Goal: Task Accomplishment & Management: Manage account settings

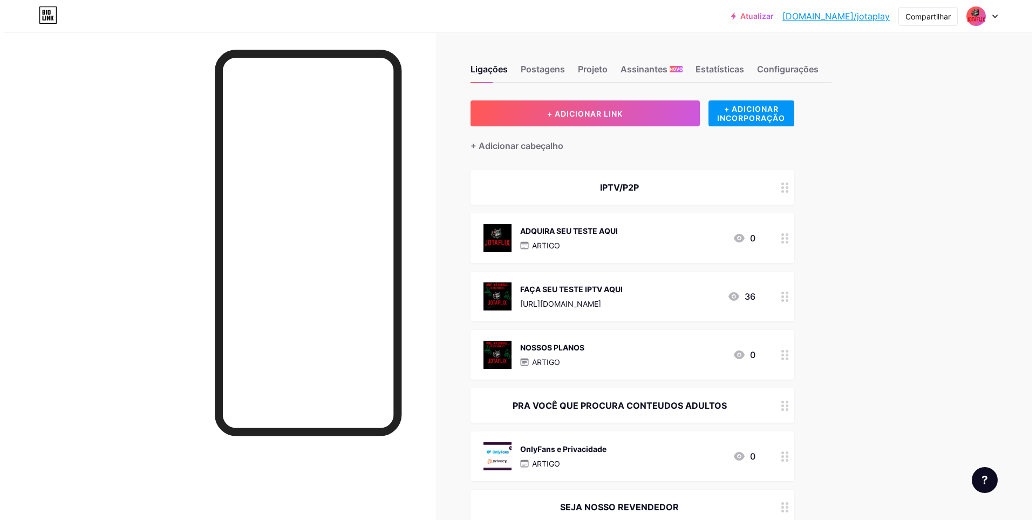
scroll to position [455, 0]
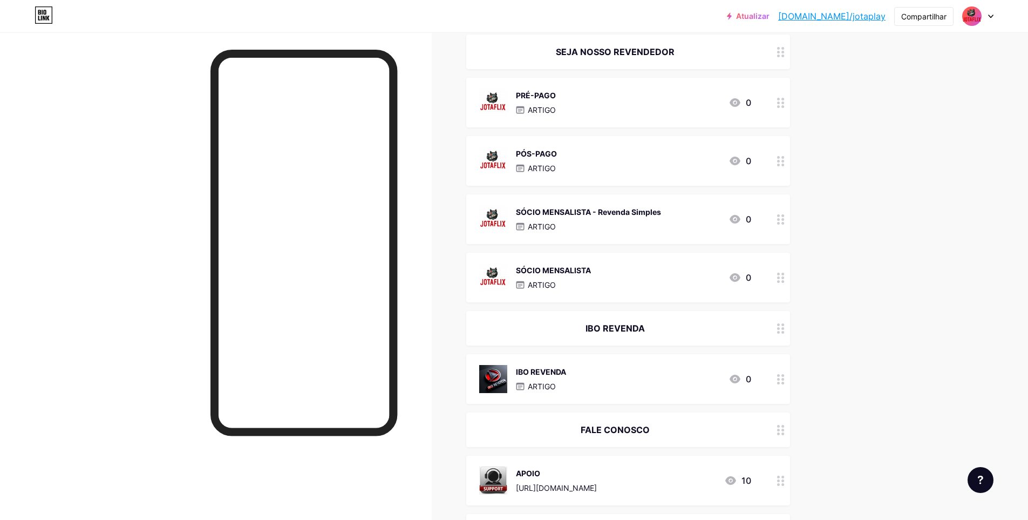
click at [556, 165] on font "ARTIGO" at bounding box center [542, 167] width 28 height 9
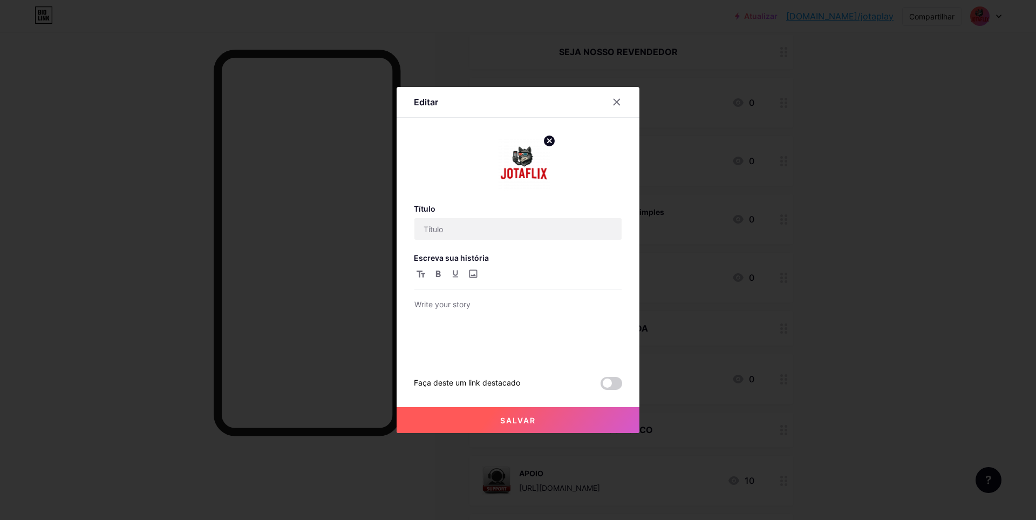
type input "PÓS-PAGO"
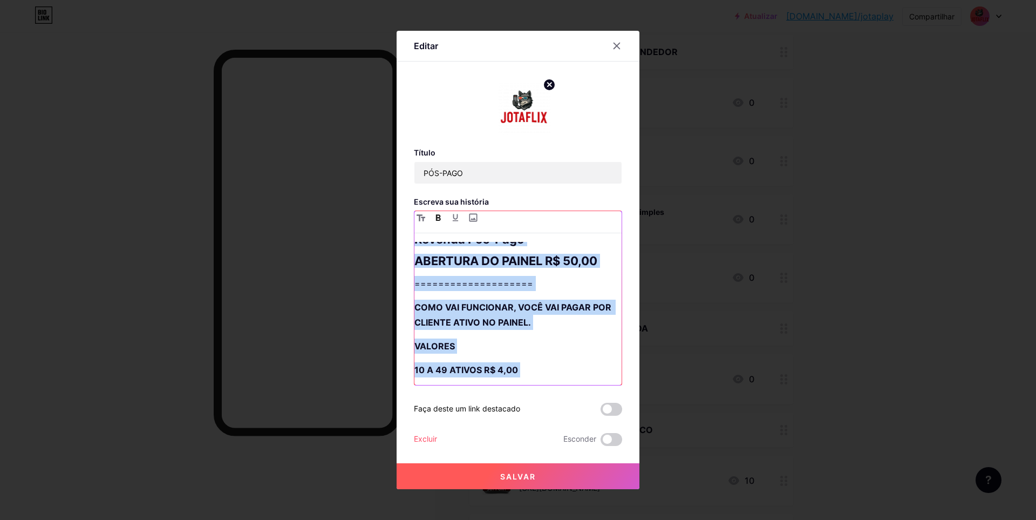
scroll to position [0, 0]
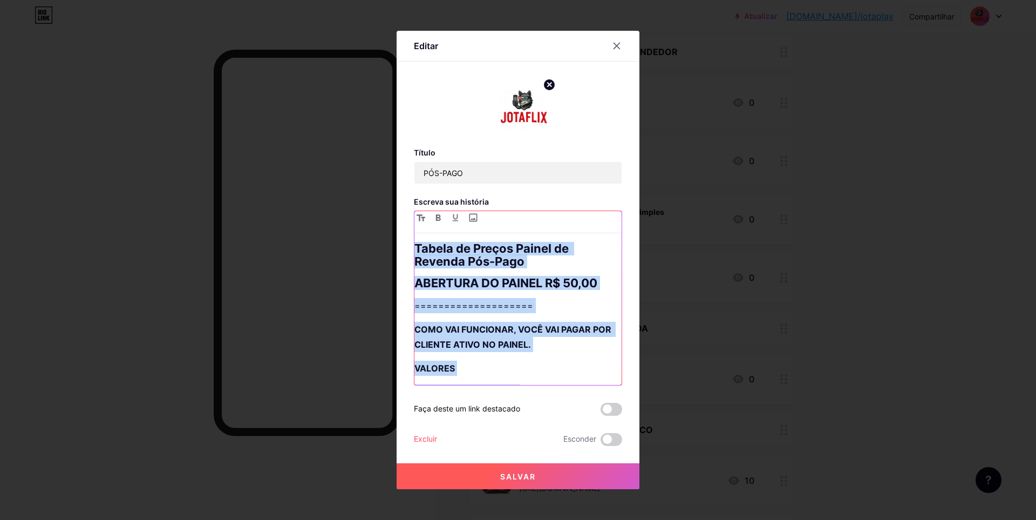
drag, startPoint x: 508, startPoint y: 318, endPoint x: 399, endPoint y: 220, distance: 146.7
click at [399, 220] on div "Editar Título PÓS-PAGO Escreva sua história Tabela de Preços Painel de Revenda …" at bounding box center [518, 260] width 243 height 458
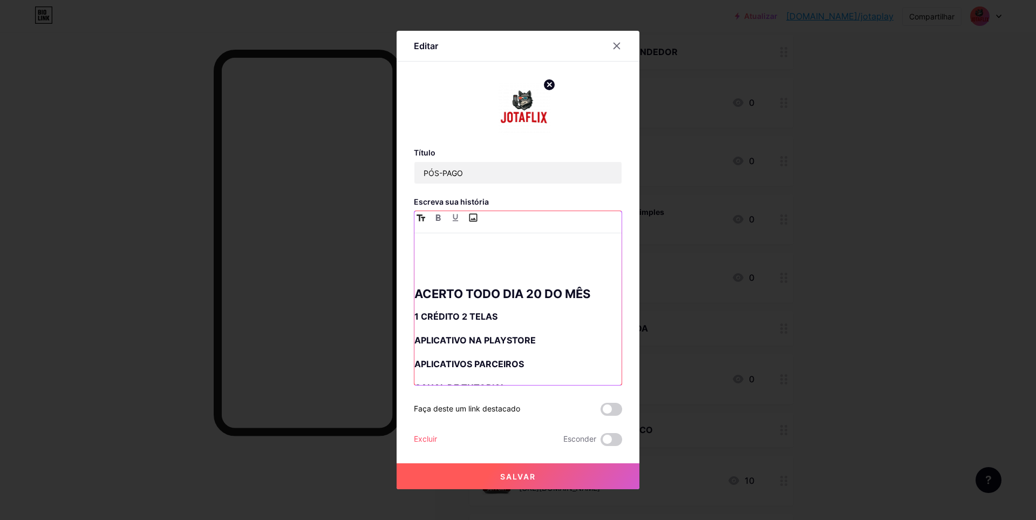
click at [472, 219] on input "file" at bounding box center [472, 217] width 13 height 13
type input "C:\fakepath\TABELA DE VALORES JOTAFLIX PÓS PAGO.png"
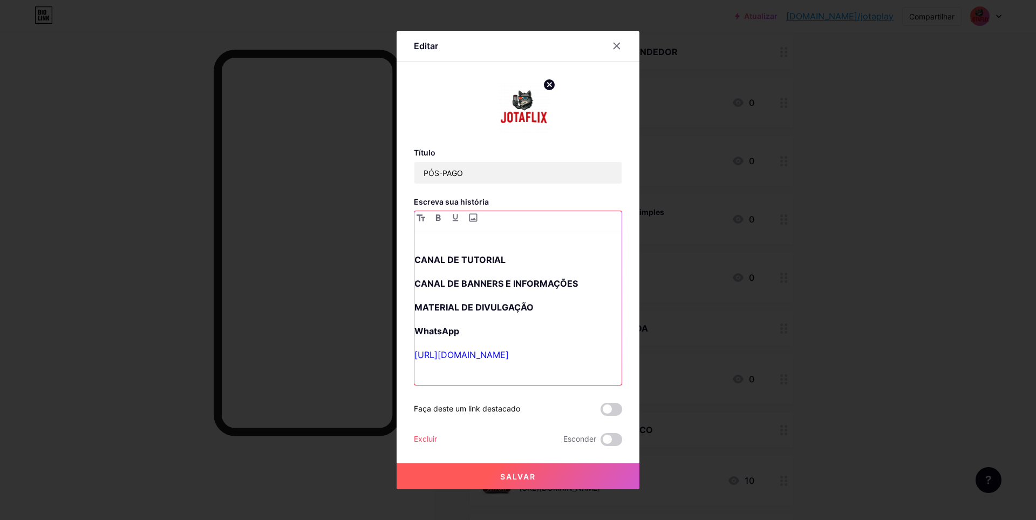
scroll to position [328, 0]
click at [503, 479] on font "Salvar" at bounding box center [518, 476] width 36 height 9
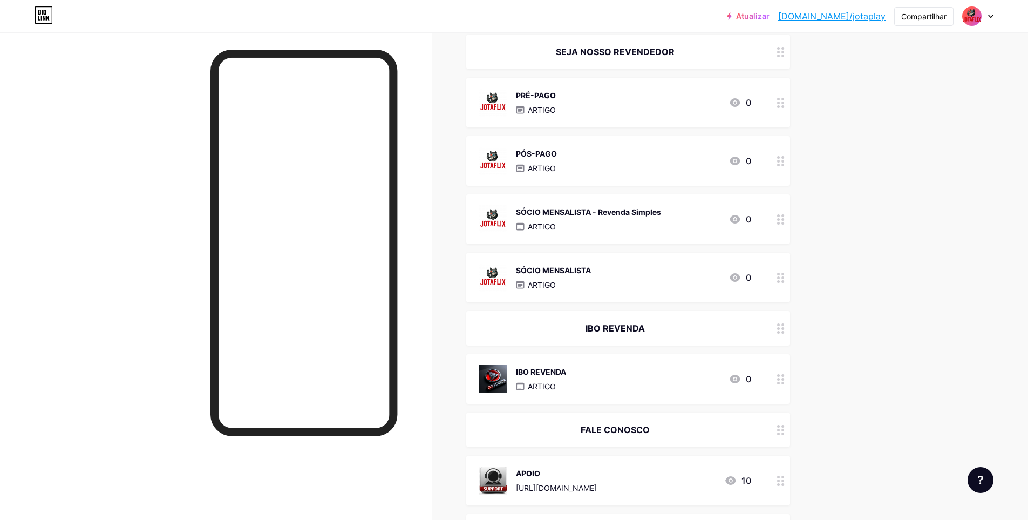
click at [590, 271] on font "SÓCIO MENSALISTA" at bounding box center [553, 269] width 75 height 9
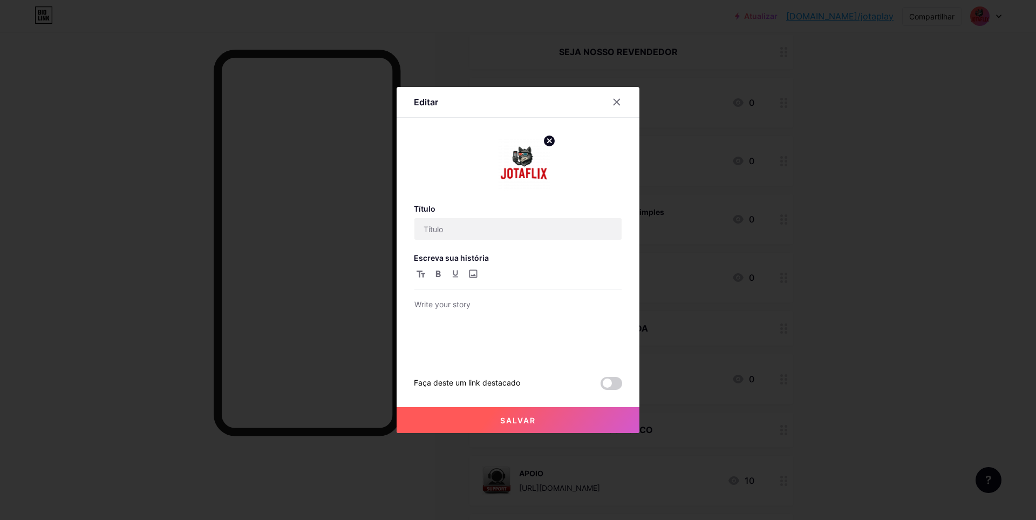
type input "SÓCIO MENSALISTA"
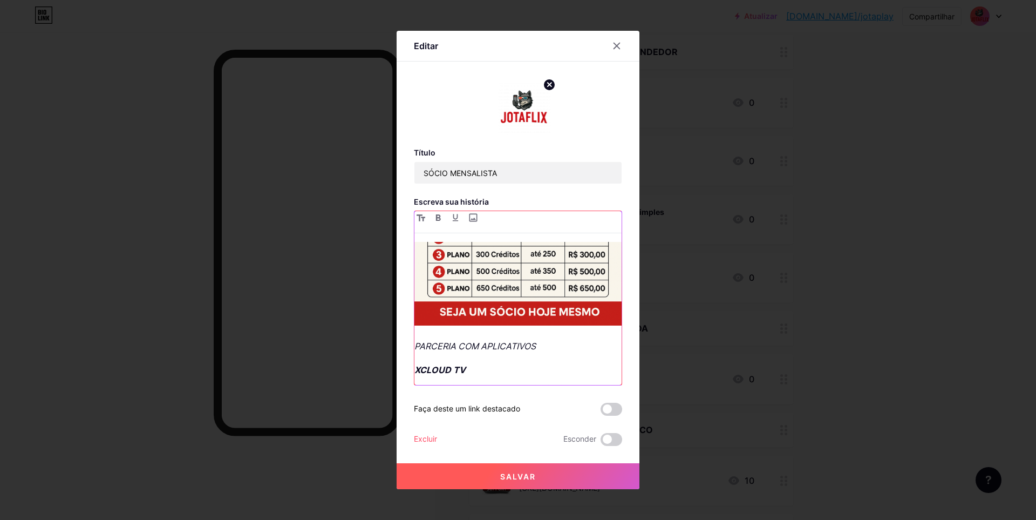
scroll to position [178, 0]
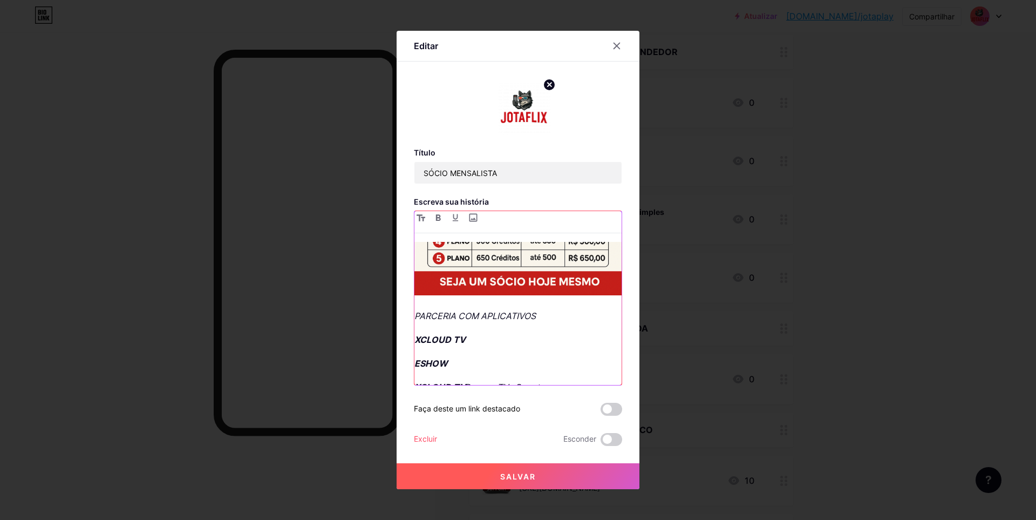
click at [414, 293] on div "1 Créditos 2 Conexões PARCERIA COM APLICATIVOS XCLOUD TV ESHOW XCLOUD TV Para a…" at bounding box center [517, 313] width 207 height 143
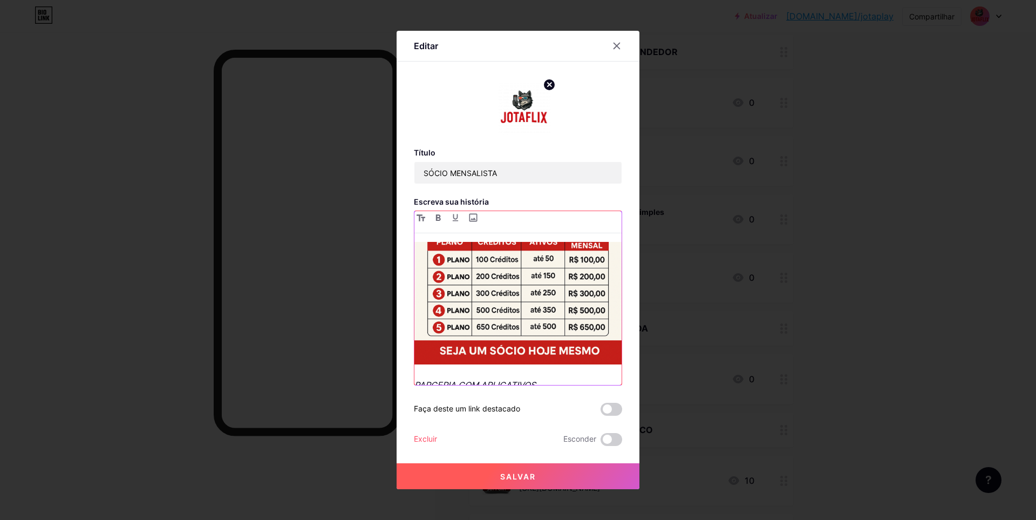
scroll to position [0, 0]
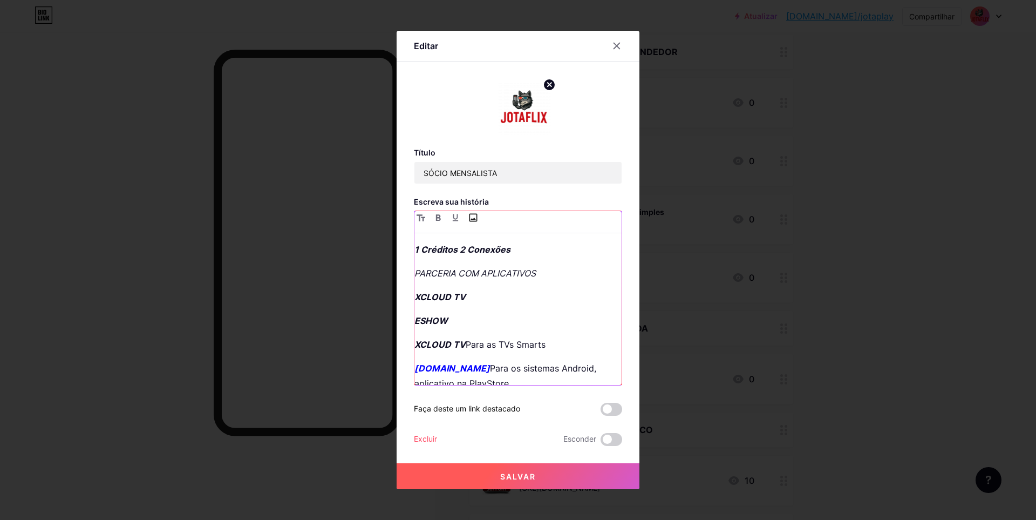
click at [472, 221] on input "file" at bounding box center [472, 217] width 13 height 13
type input "C:\fakepath\TABELA DE VALORES JOTAFLIX SÓCIO MENSALISTA.png"
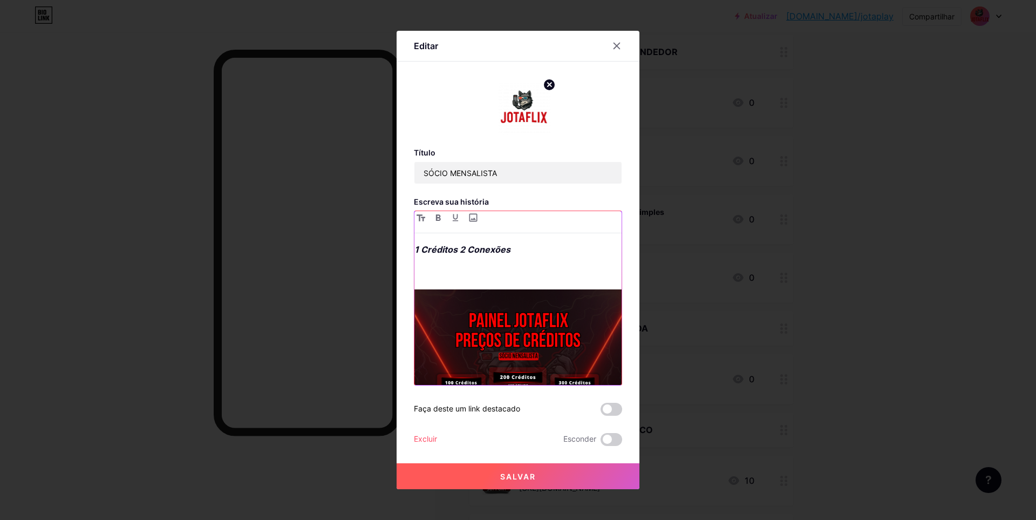
scroll to position [10, 0]
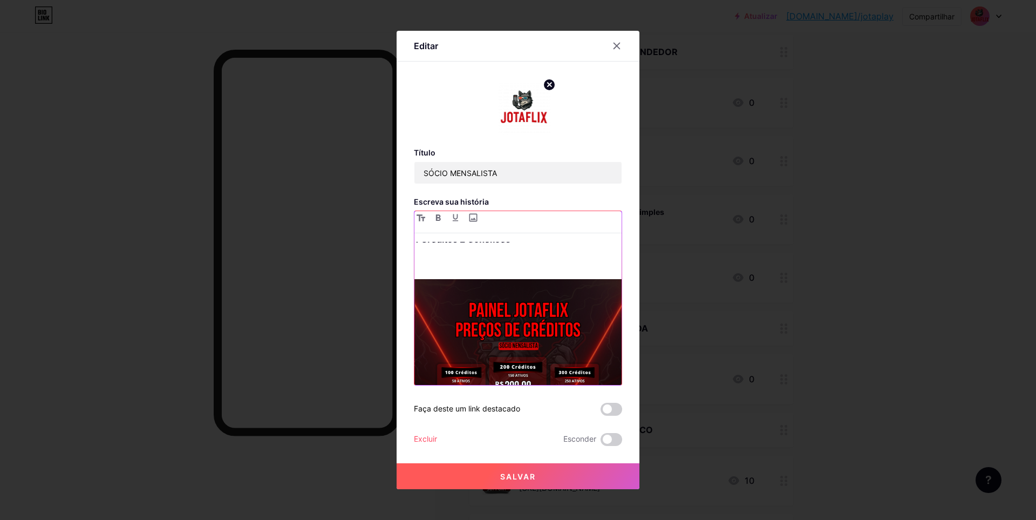
click at [414, 266] on p at bounding box center [517, 262] width 207 height 15
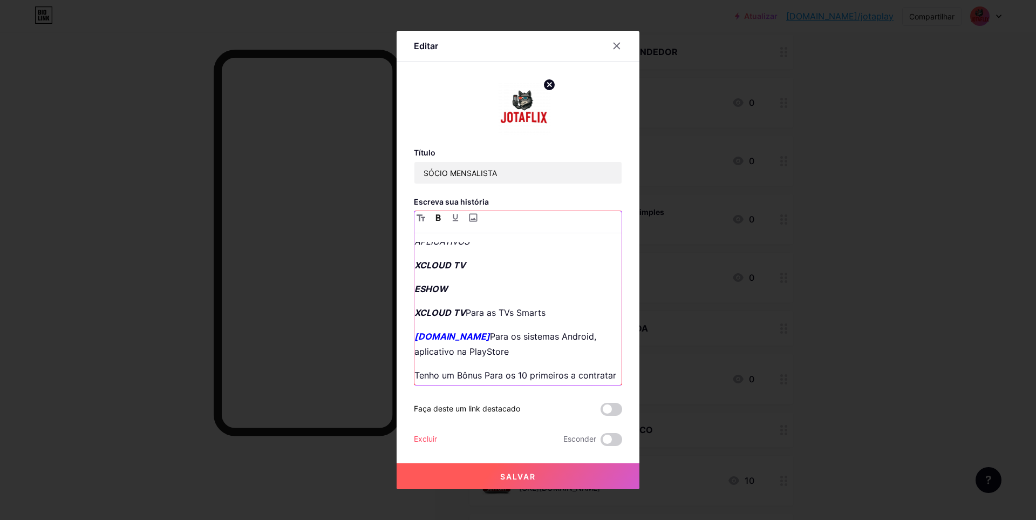
scroll to position [0, 0]
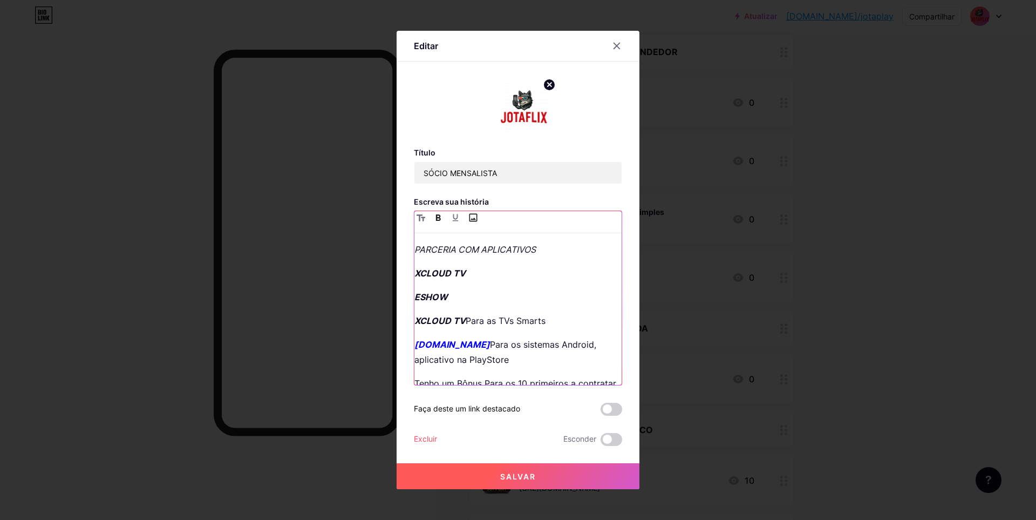
click at [468, 219] on input "file" at bounding box center [472, 217] width 13 height 13
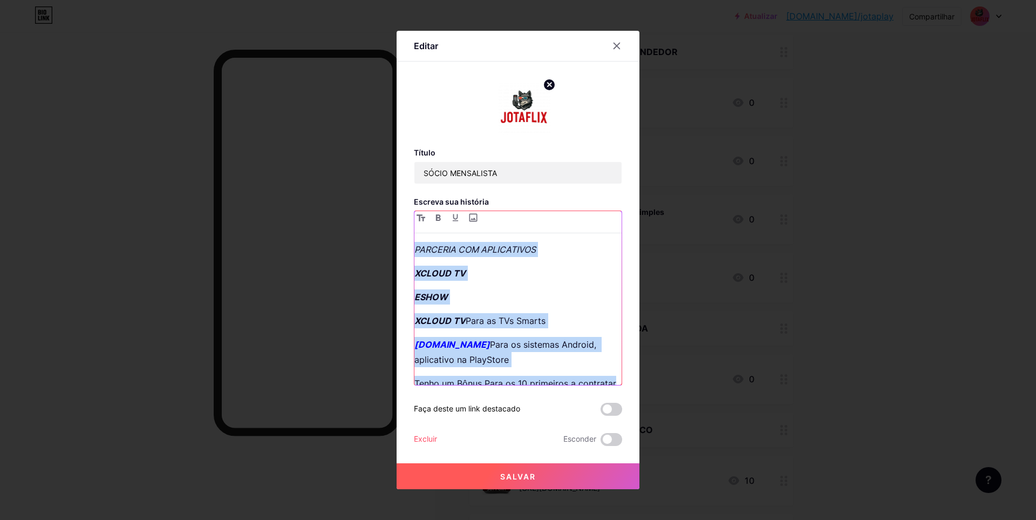
drag, startPoint x: 454, startPoint y: 318, endPoint x: 399, endPoint y: 231, distance: 102.8
click at [399, 231] on div "Editar Título SÓCIO MENSALISTA Escreva sua história PARCERIA COM APLICATIVOS XC…" at bounding box center [518, 260] width 243 height 458
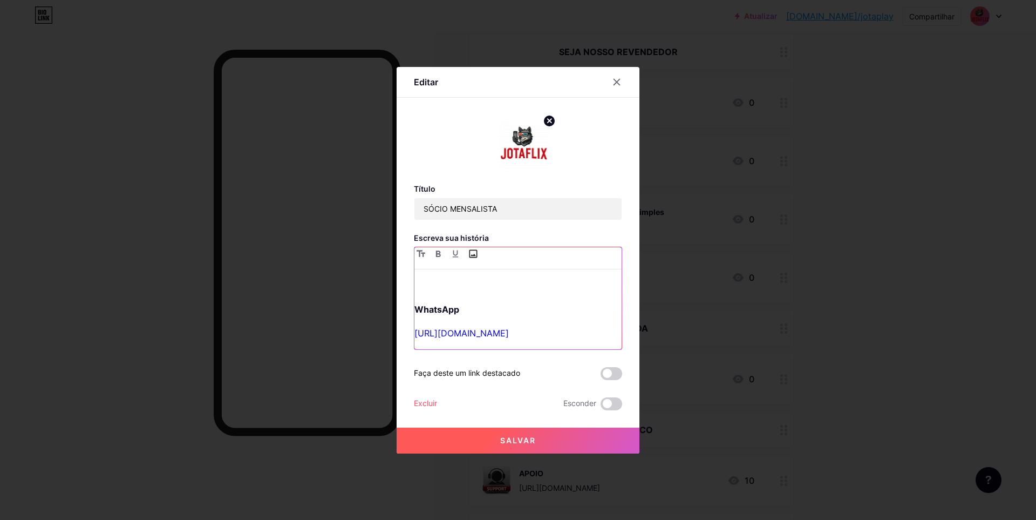
click at [468, 252] on input "file" at bounding box center [472, 253] width 13 height 13
click at [504, 439] on font "Salvar" at bounding box center [518, 439] width 36 height 9
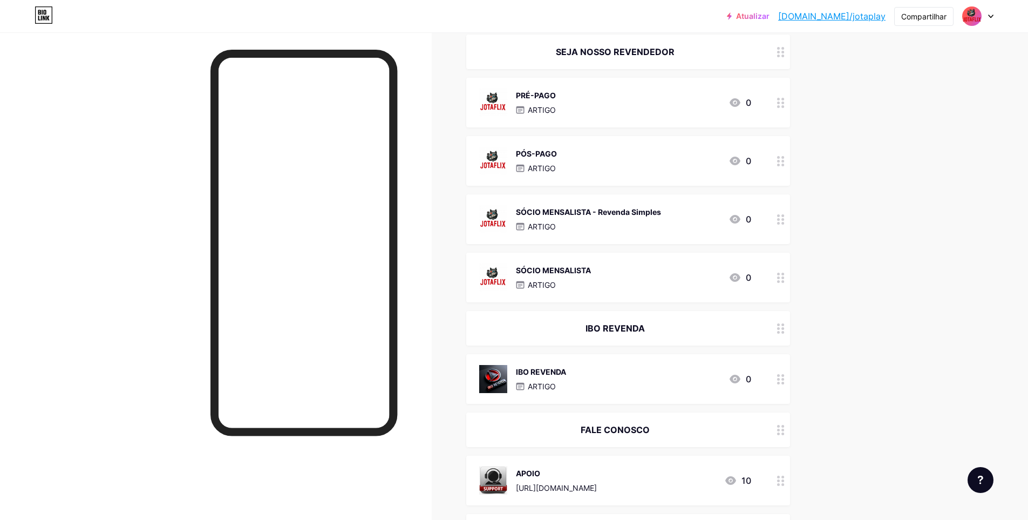
click at [576, 279] on div "ARTIGO" at bounding box center [553, 284] width 75 height 11
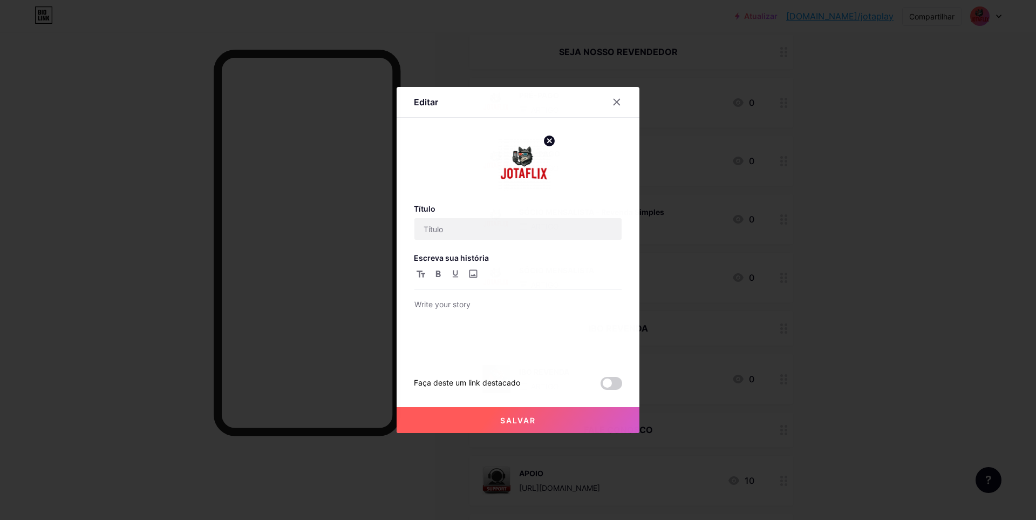
type input "SÓCIO MENSALISTA"
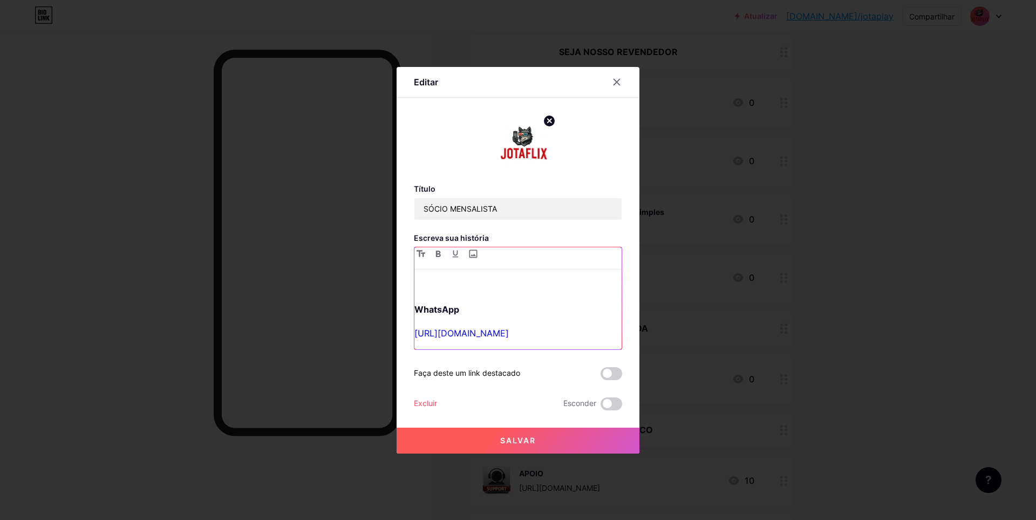
click at [425, 295] on div "WhatsApp [URL][DOMAIN_NAME]" at bounding box center [517, 313] width 207 height 71
click at [408, 296] on div "Editar Título SÓCIO MENSALISTA Escreva sua história WhatsApp [URL][DOMAIN_NAME]…" at bounding box center [518, 260] width 243 height 386
click at [420, 297] on div "WhatsApp [URL][DOMAIN_NAME]" at bounding box center [517, 313] width 207 height 71
click at [472, 258] on input "file" at bounding box center [472, 253] width 13 height 13
type input "C:\fakepath\TABELA DE VALORES JOTAFLIX SÓCIO MENSALISTA.png"
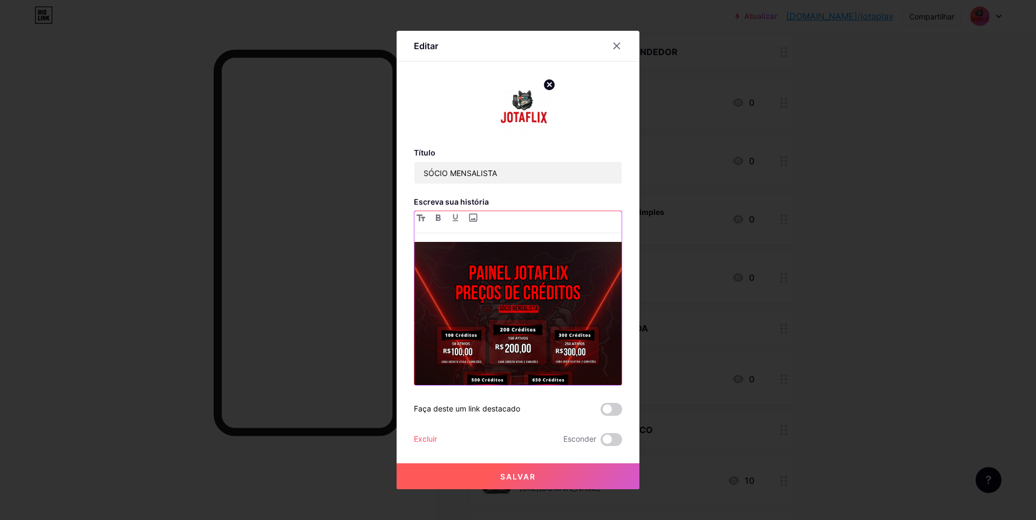
scroll to position [117, 0]
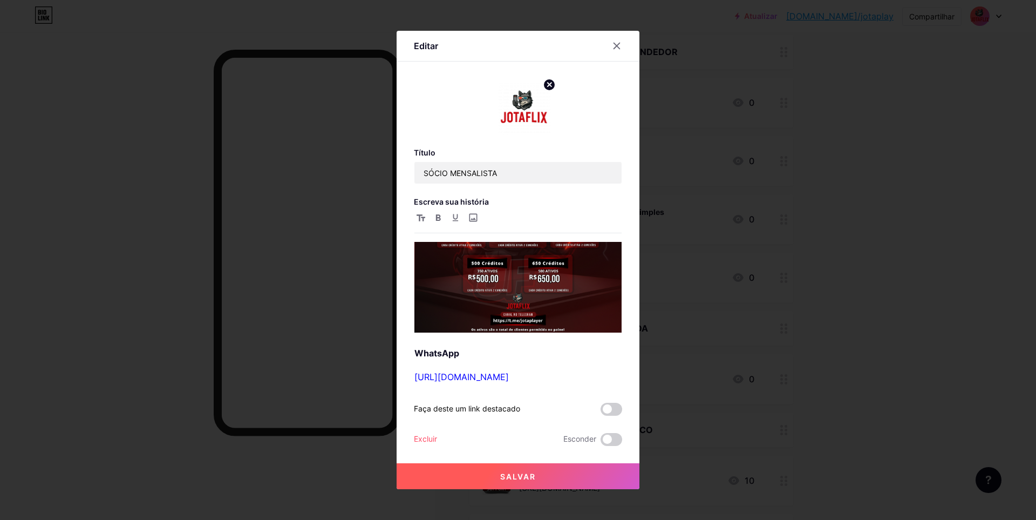
click at [525, 475] on font "Salvar" at bounding box center [518, 476] width 36 height 9
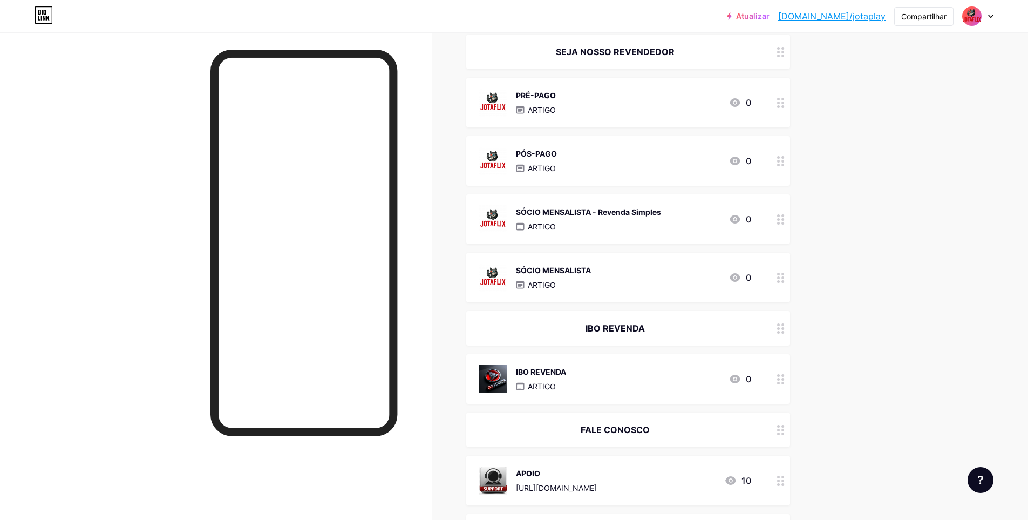
click at [557, 152] on font "PÓS-PAGO" at bounding box center [536, 153] width 41 height 9
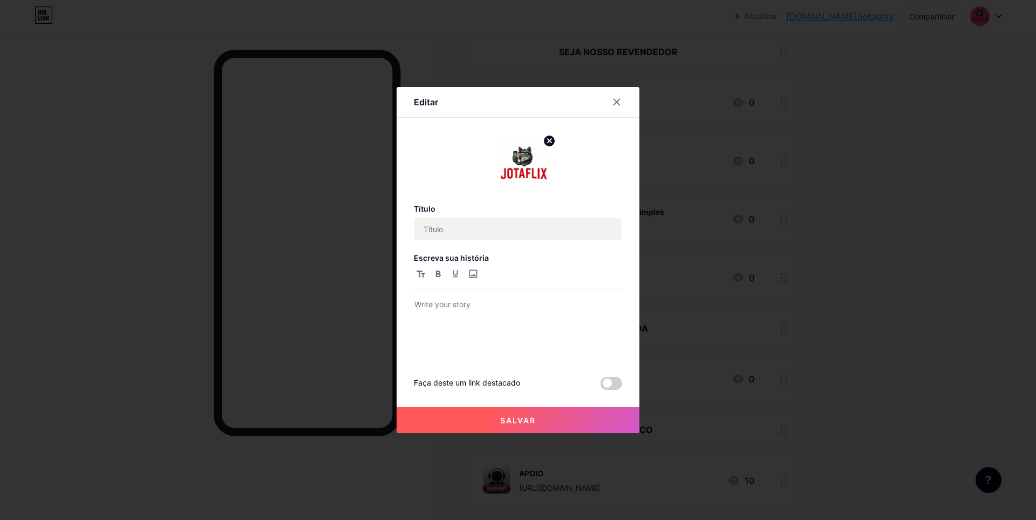
type input "PÓS-PAGO"
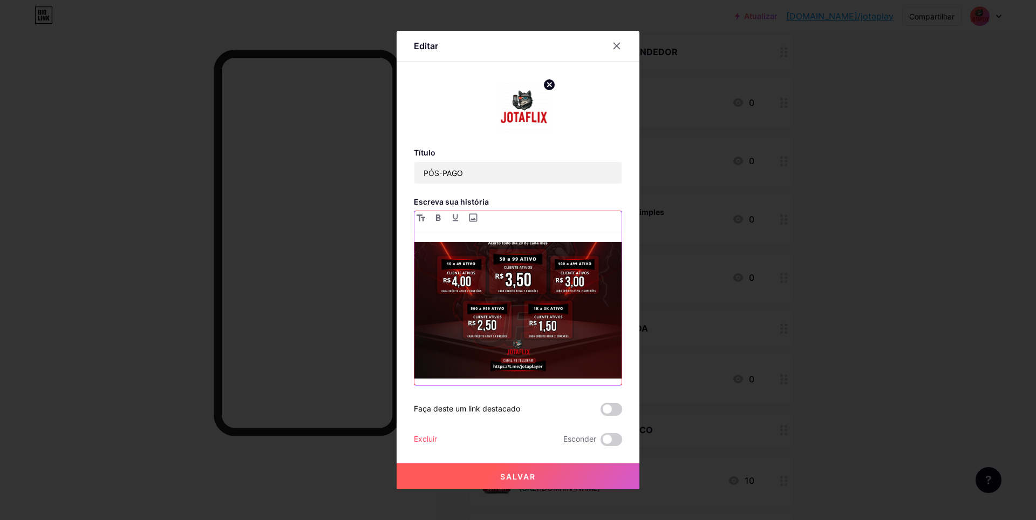
scroll to position [141, 0]
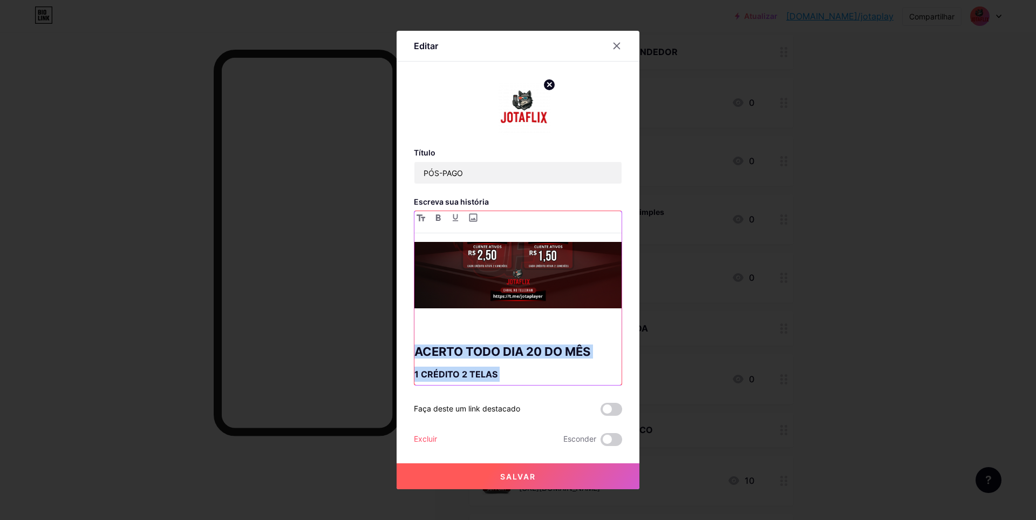
drag, startPoint x: 534, startPoint y: 299, endPoint x: 407, endPoint y: 335, distance: 131.3
click at [407, 335] on div "Editar Título PÓS-PAGO Escreva sua história ACERTO TODO DIA 20 DO MÊS 1 CRÉDITO…" at bounding box center [518, 260] width 243 height 458
click at [525, 473] on font "Salvar" at bounding box center [518, 476] width 36 height 9
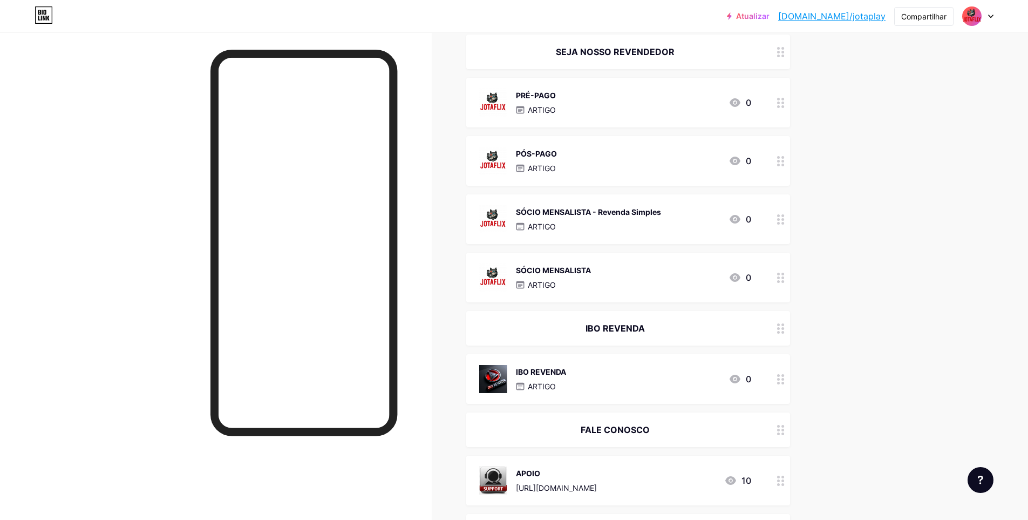
click at [582, 107] on div "PRÉ-PAGO ARTIGO 0" at bounding box center [615, 102] width 272 height 28
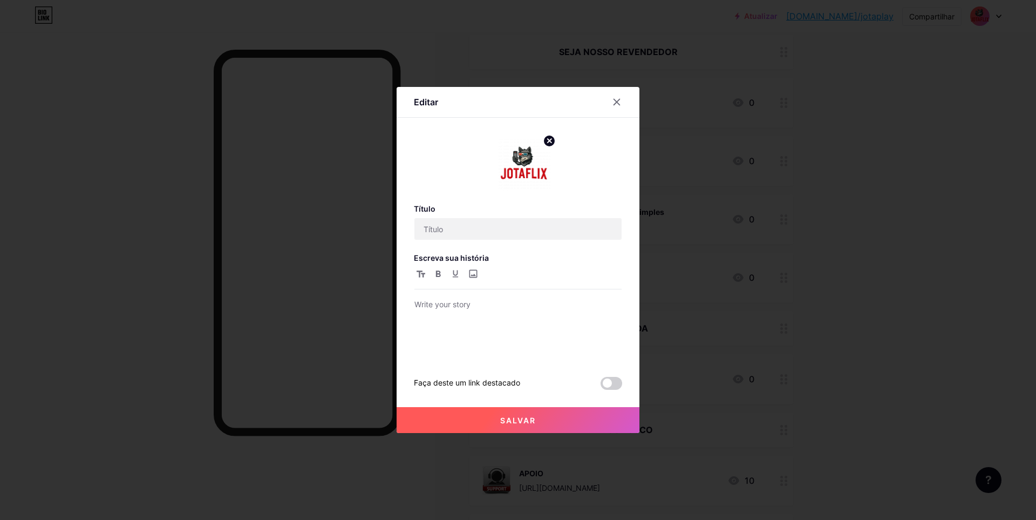
type input "PRÉ-PAGO"
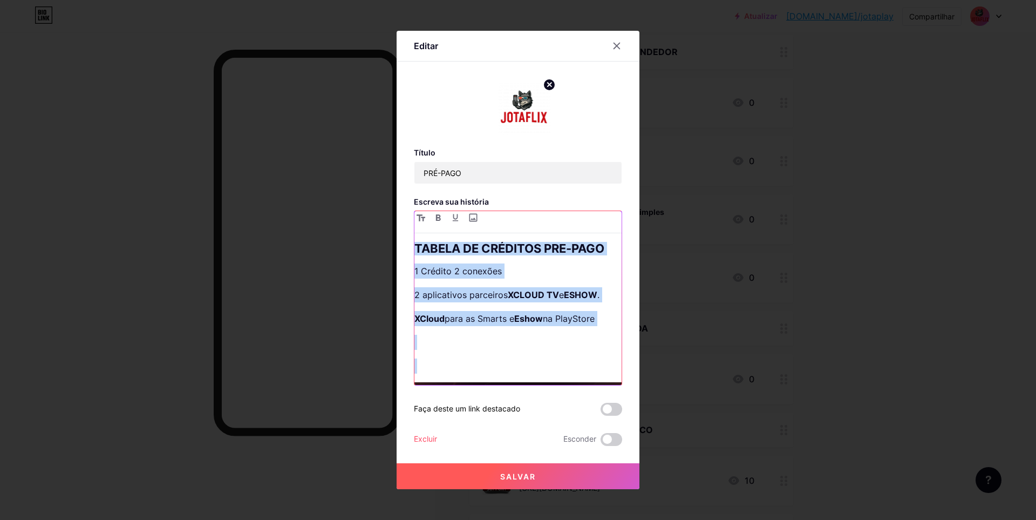
drag, startPoint x: 420, startPoint y: 373, endPoint x: 388, endPoint y: 240, distance: 136.9
click at [388, 240] on div "Editar Título PRÉ-PAGO Escreva sua história TABELA DE CRÉDITOS PRE-PAGO 1 Crédi…" at bounding box center [518, 260] width 1036 height 520
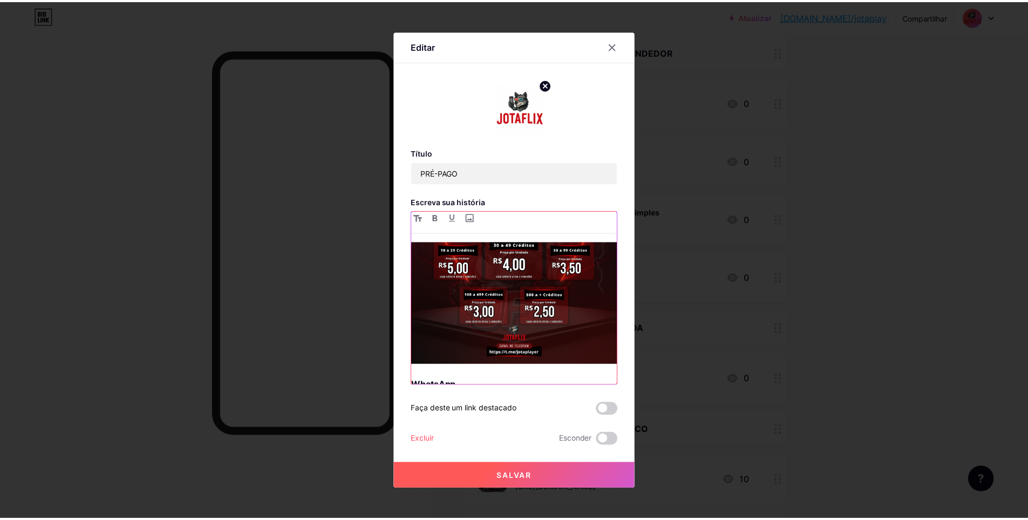
scroll to position [129, 0]
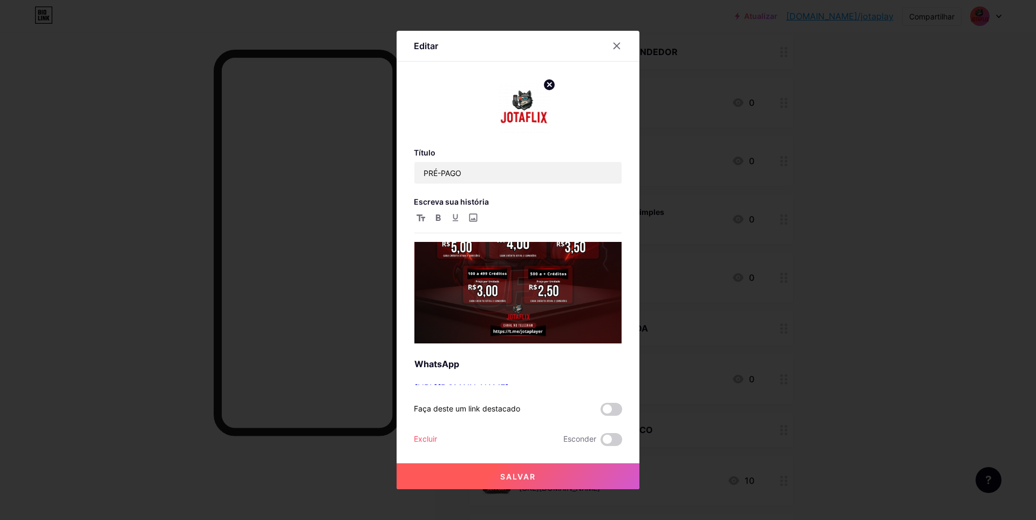
click at [514, 475] on font "Salvar" at bounding box center [518, 476] width 36 height 9
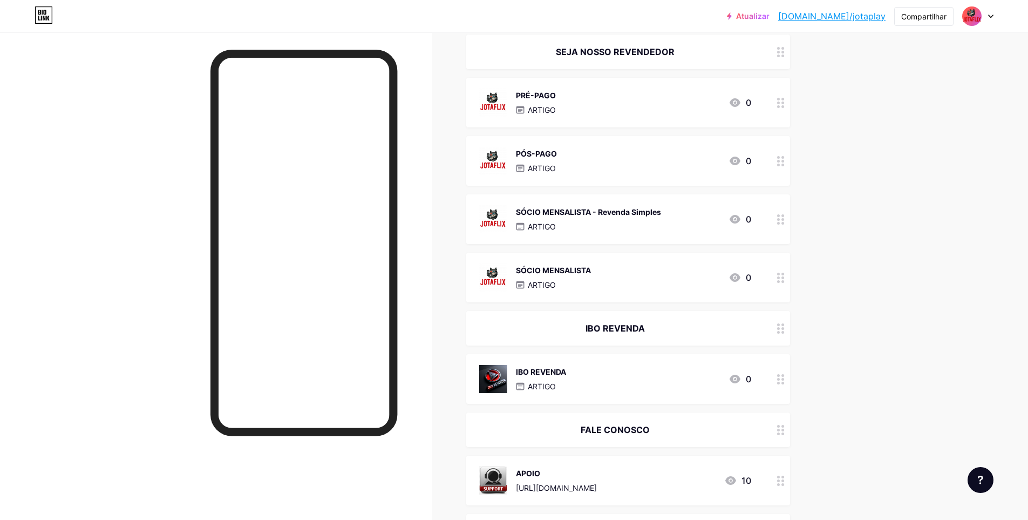
scroll to position [0, 0]
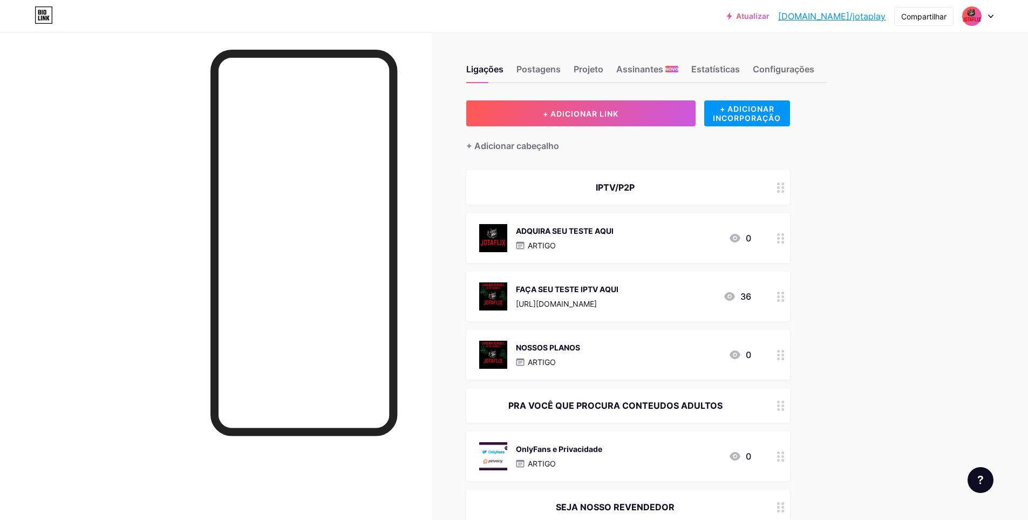
click at [592, 228] on font "ADQUIRA SEU TESTE AQUI" at bounding box center [565, 230] width 98 height 9
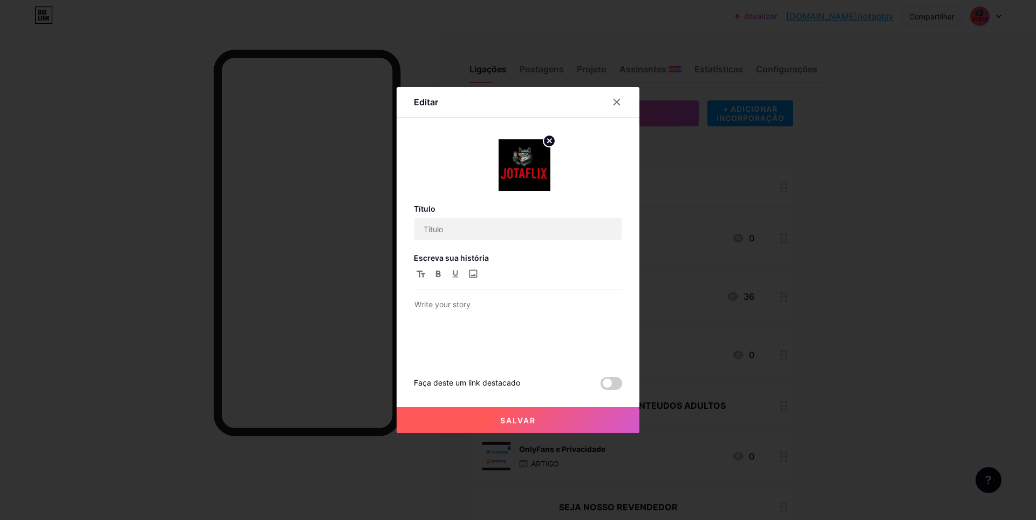
type input "ADQUIRA SEU TESTE AQUI"
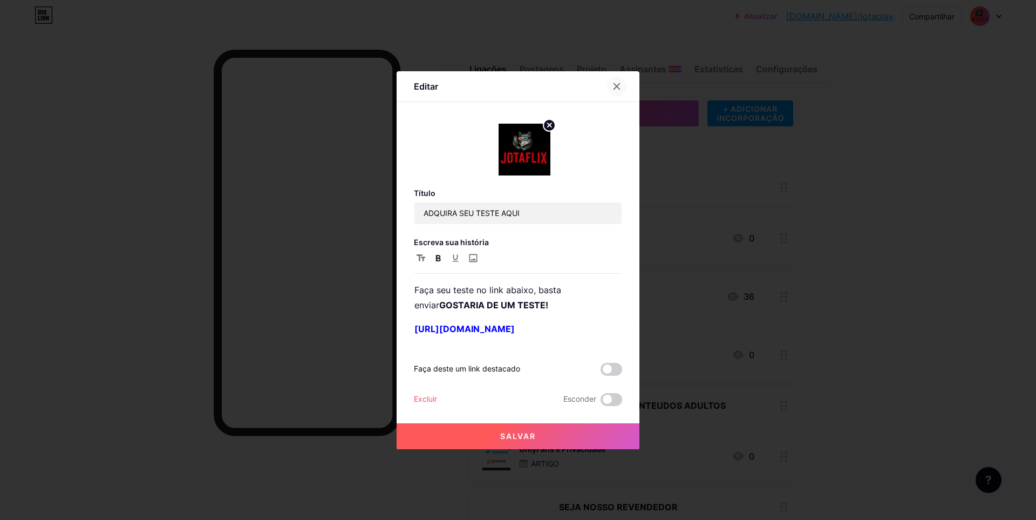
click at [615, 90] on icon at bounding box center [616, 86] width 9 height 9
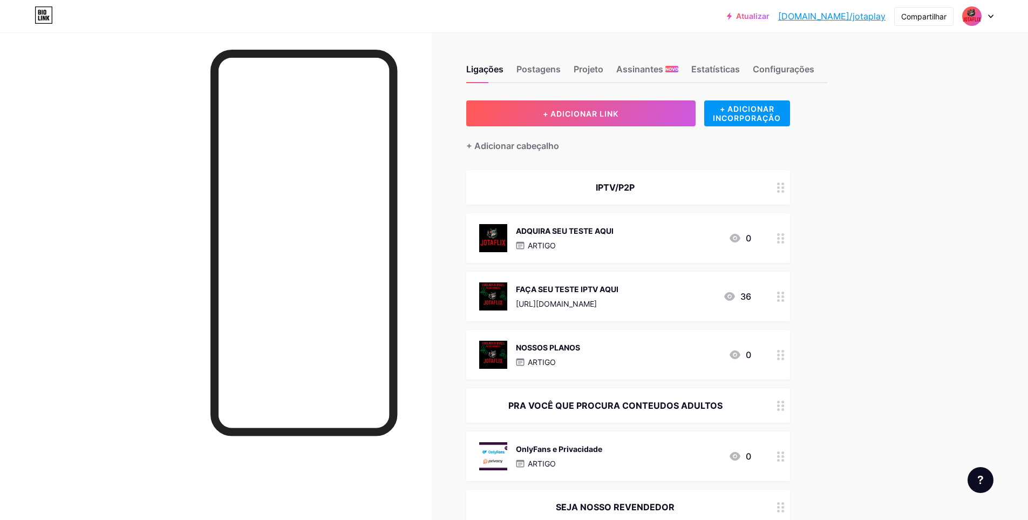
scroll to position [861, 0]
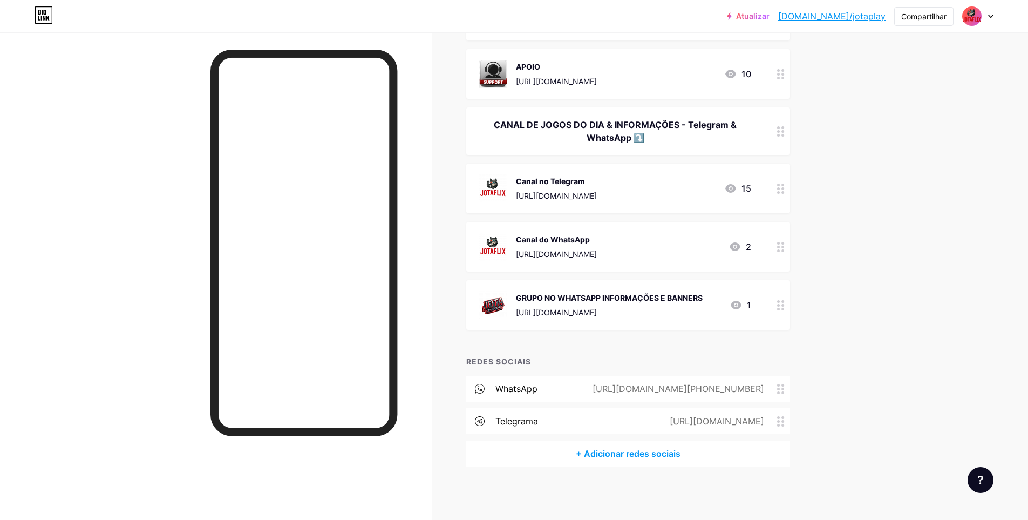
click at [780, 189] on circle at bounding box center [778, 188] width 3 height 3
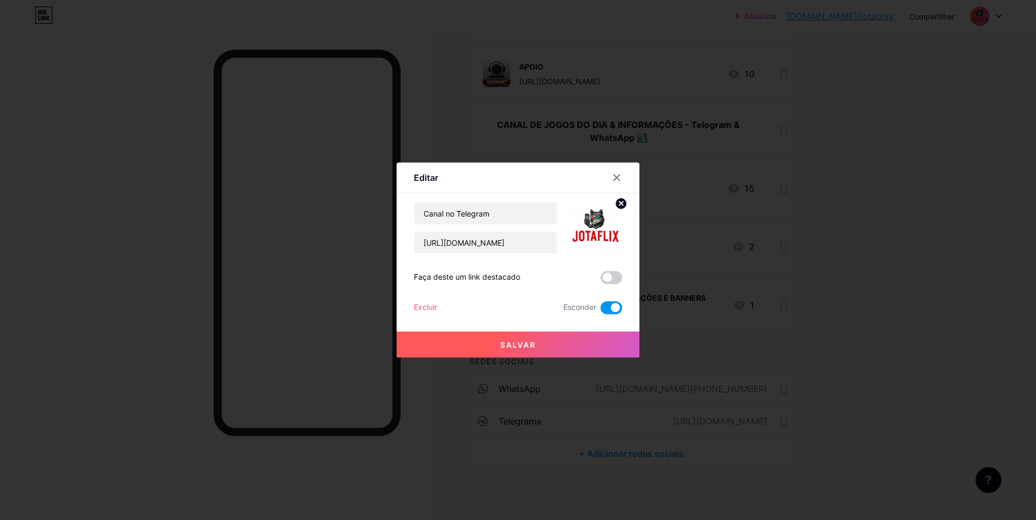
click at [603, 305] on span at bounding box center [611, 307] width 22 height 13
click at [600, 310] on input "checkbox" at bounding box center [600, 310] width 0 height 0
click at [510, 342] on font "Salvar" at bounding box center [518, 344] width 36 height 9
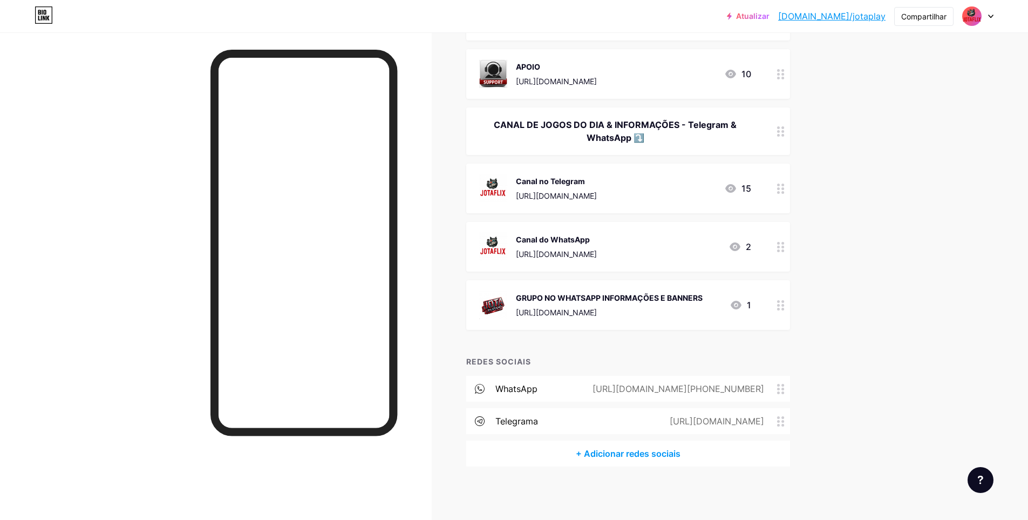
click at [737, 127] on div "CANAL DE JOGOS DO DIA & INFORMAÇÕES - Telegram & WhatsApp ⤵️" at bounding box center [615, 131] width 272 height 26
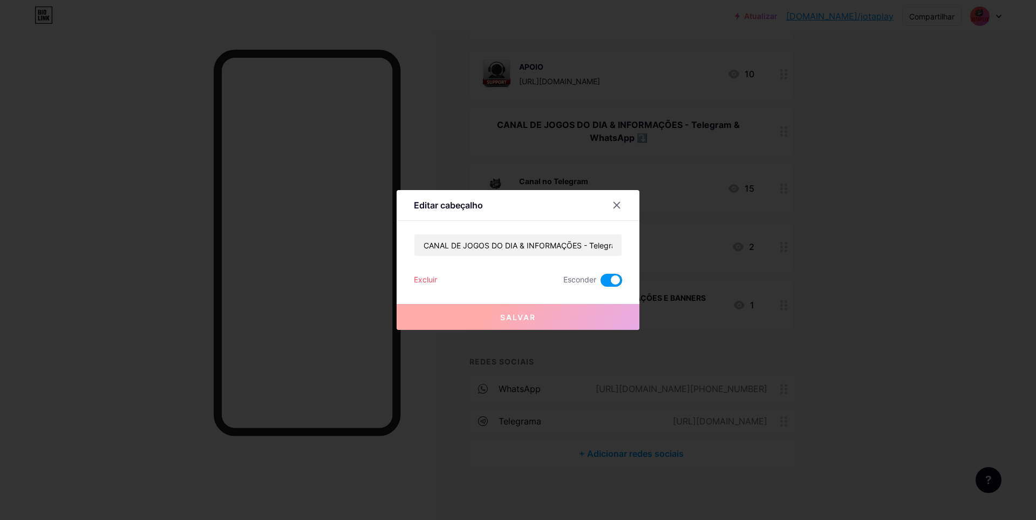
click at [613, 283] on span at bounding box center [611, 280] width 22 height 13
click at [600, 283] on input "checkbox" at bounding box center [600, 283] width 0 height 0
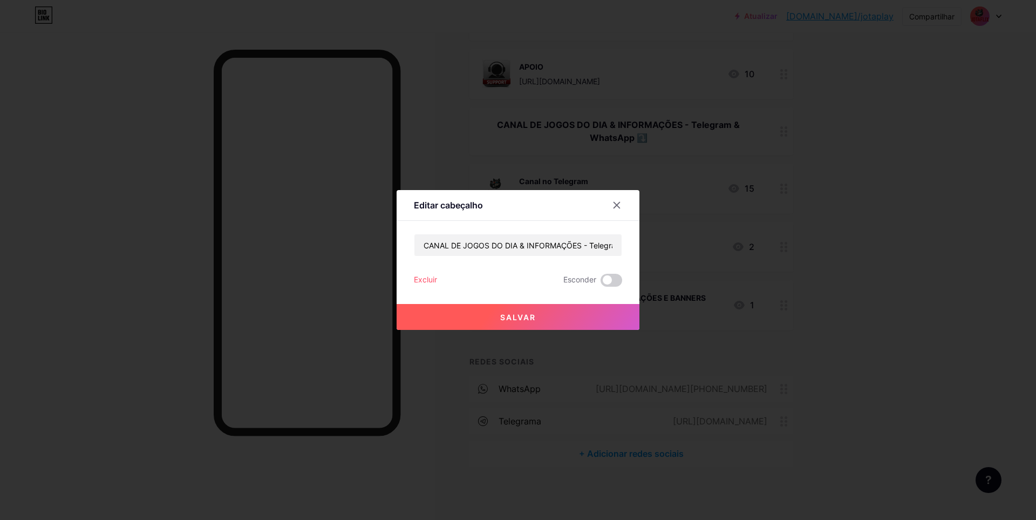
click at [510, 318] on font "Salvar" at bounding box center [518, 316] width 36 height 9
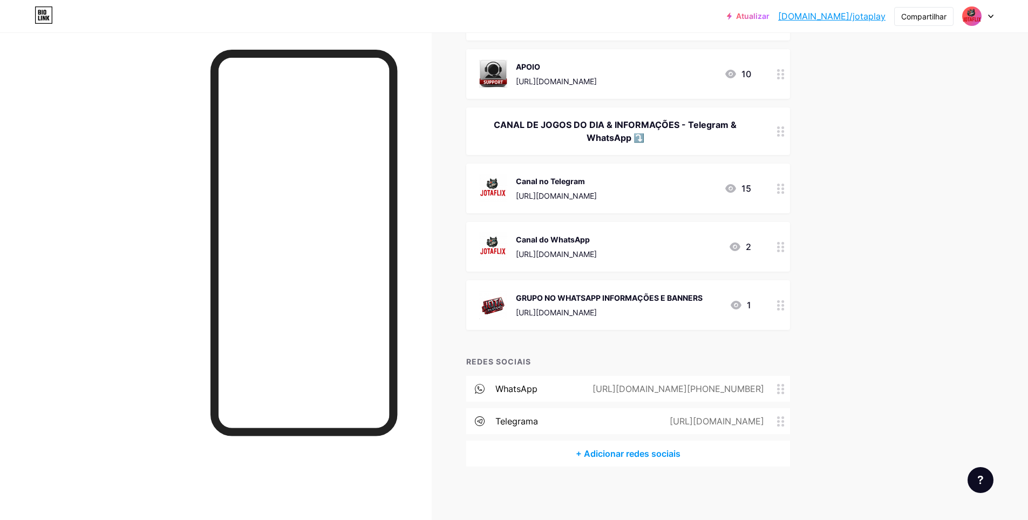
click at [757, 257] on div "Canal do WhatsApp [URL][DOMAIN_NAME] 2" at bounding box center [628, 247] width 324 height 50
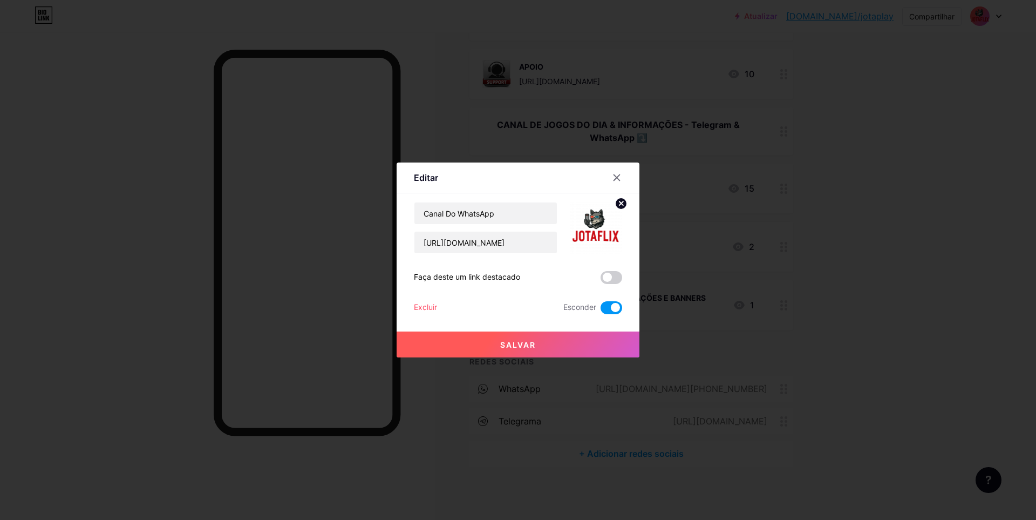
click at [607, 307] on span at bounding box center [611, 307] width 22 height 13
click at [600, 310] on input "checkbox" at bounding box center [600, 310] width 0 height 0
click at [513, 341] on font "Salvar" at bounding box center [518, 344] width 36 height 9
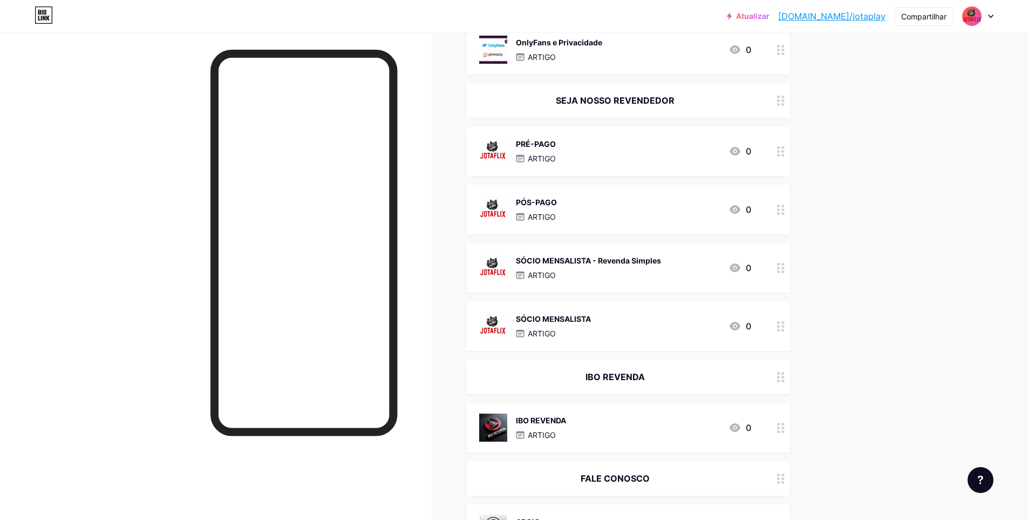
scroll to position [0, 0]
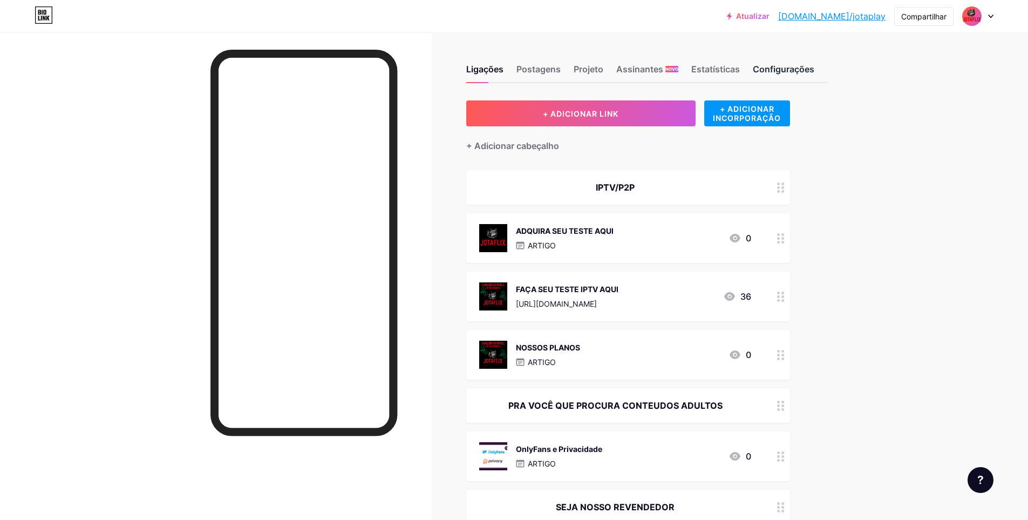
click at [786, 67] on font "Configurações" at bounding box center [784, 69] width 62 height 11
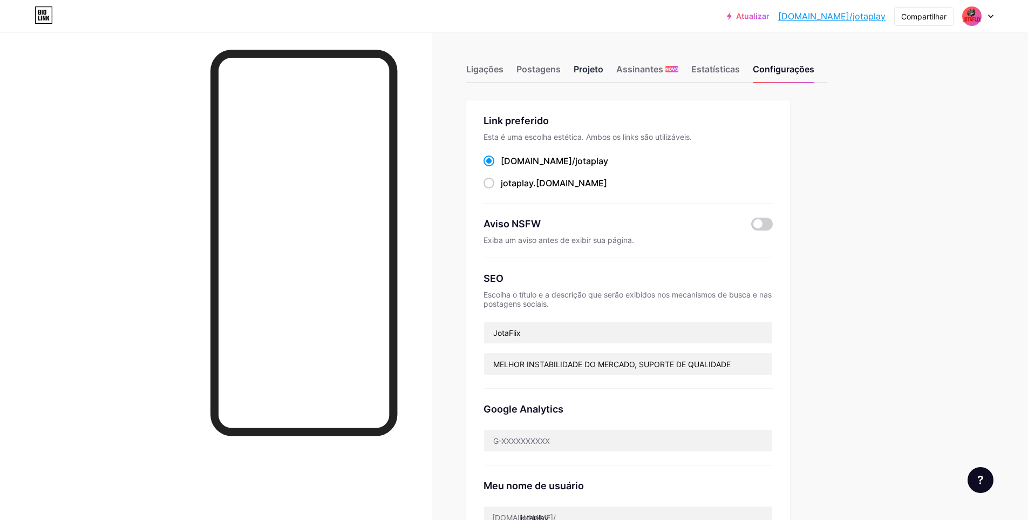
click at [589, 71] on font "Projeto" at bounding box center [589, 69] width 30 height 11
click at [528, 71] on font "Postagens" at bounding box center [538, 69] width 44 height 11
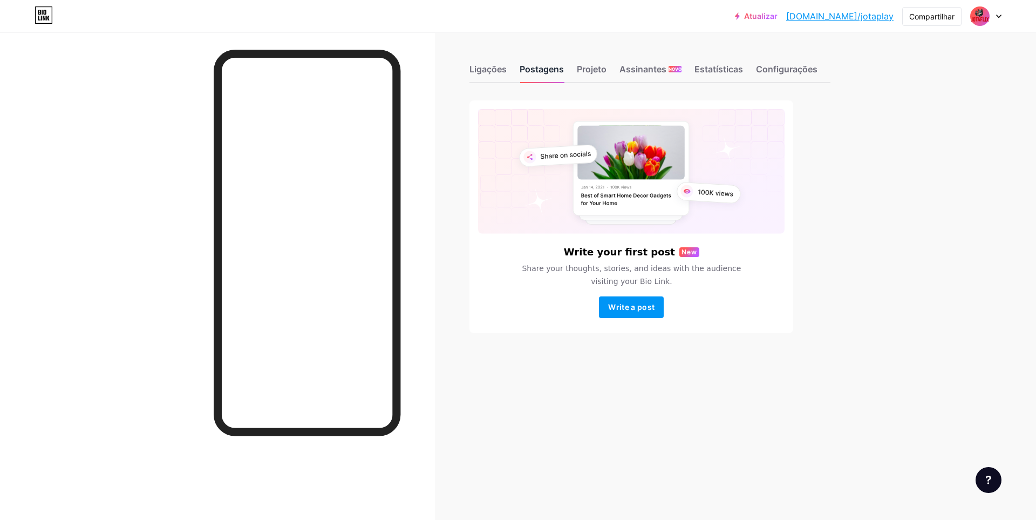
click at [545, 73] on font "Postagens" at bounding box center [542, 69] width 44 height 11
click at [539, 70] on font "Postagens" at bounding box center [542, 69] width 44 height 11
click at [492, 67] on font "Ligações" at bounding box center [487, 69] width 37 height 11
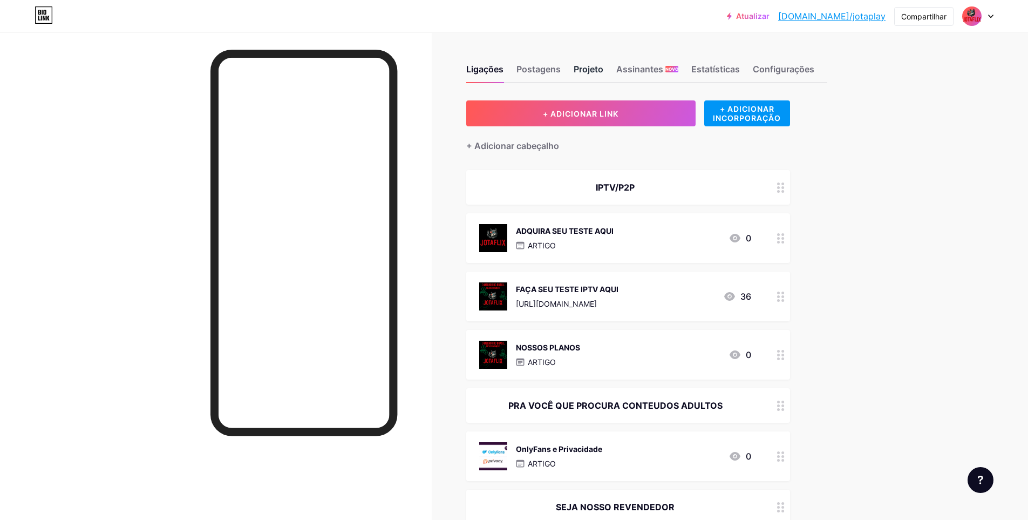
click at [596, 66] on font "Projeto" at bounding box center [589, 69] width 30 height 11
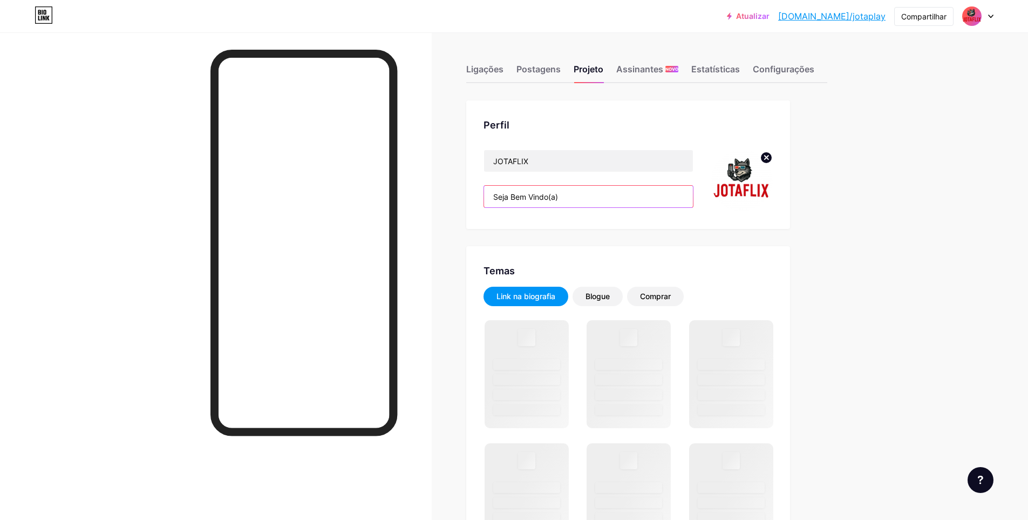
click at [575, 194] on input "Seja Bem Vindo(a)" at bounding box center [588, 197] width 209 height 22
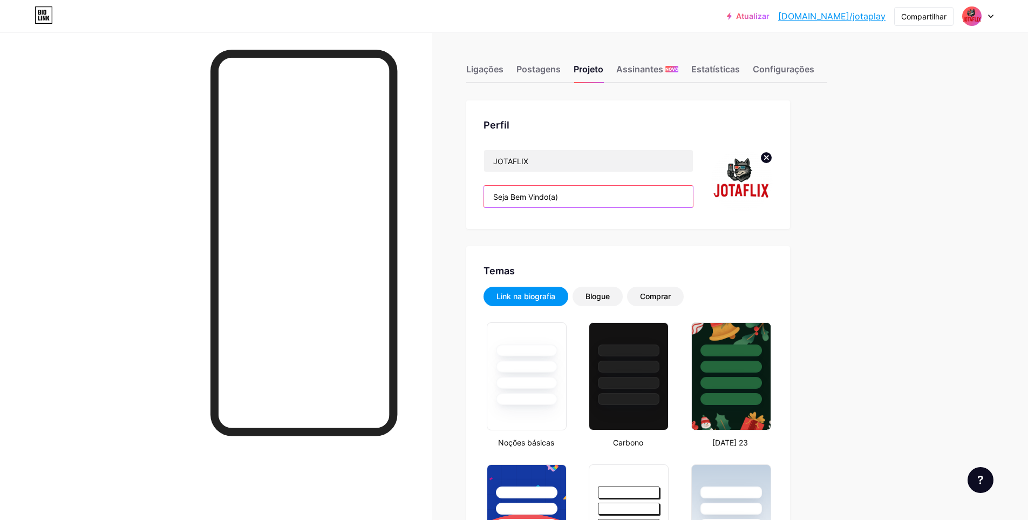
type input "#ff0000"
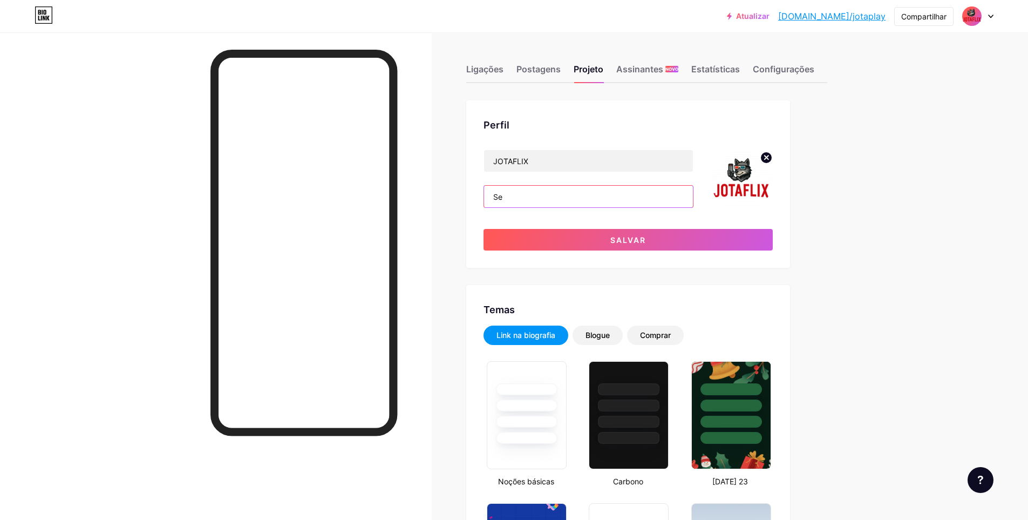
type input "S"
type input "O"
type input "S"
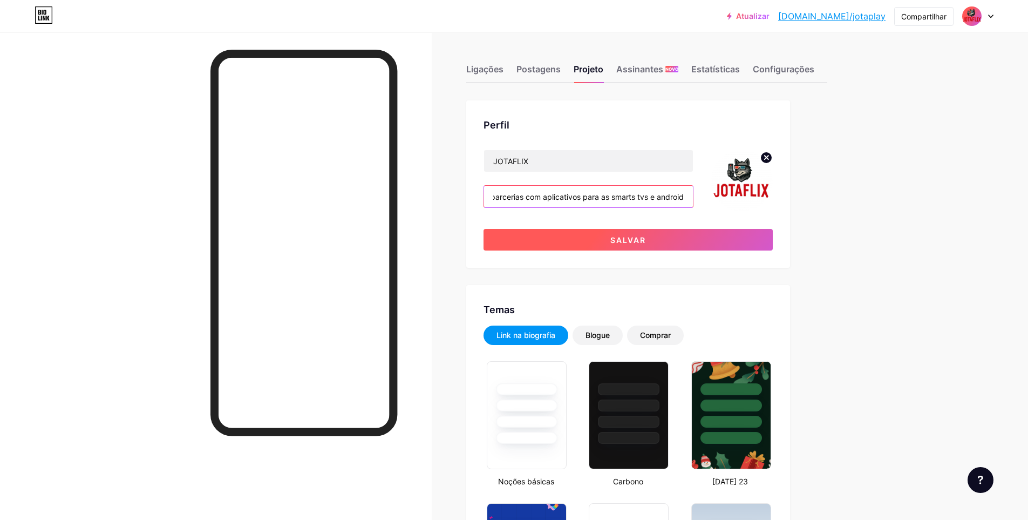
type input "Servidor de alta qualidade 1 crédito 2 conexões, temos parcerias com aplicativo…"
click at [618, 235] on font "Salvar" at bounding box center [628, 239] width 36 height 9
